Goal: Transaction & Acquisition: Book appointment/travel/reservation

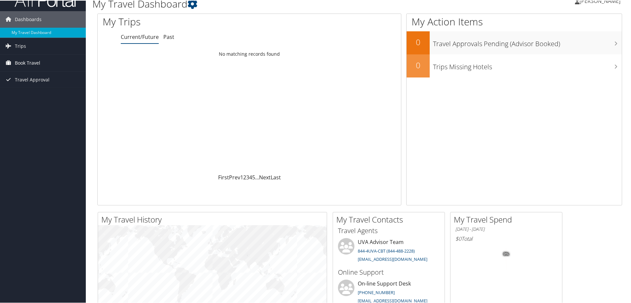
scroll to position [13, 0]
click at [41, 61] on link "Book Travel" at bounding box center [43, 62] width 86 height 17
click at [37, 97] on link "Book/Manage Online Trips" at bounding box center [43, 95] width 86 height 10
